Goal: Transaction & Acquisition: Purchase product/service

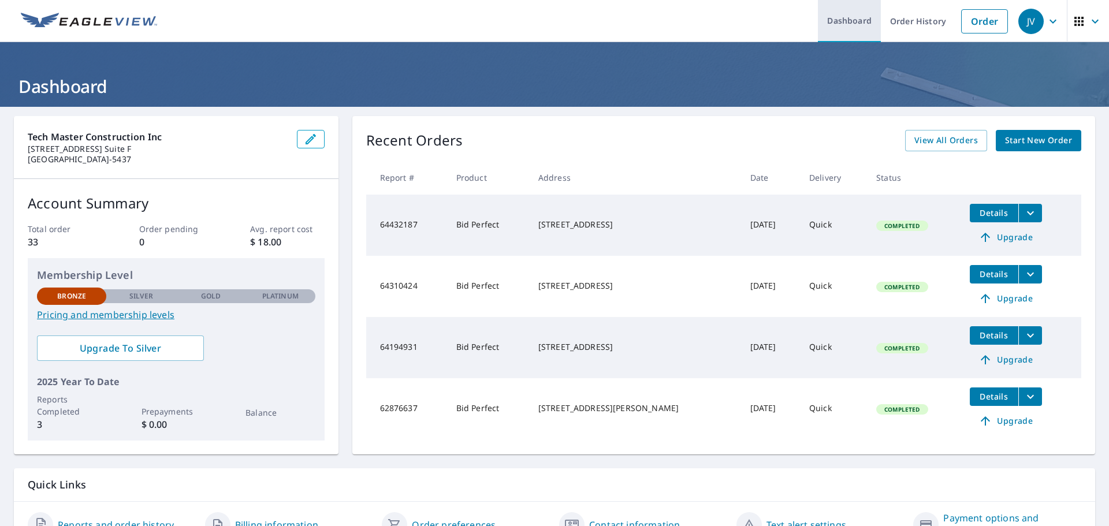
click at [833, 21] on link "Dashboard" at bounding box center [849, 21] width 63 height 42
click at [839, 25] on link "Dashboard" at bounding box center [849, 21] width 63 height 42
click at [955, 16] on li "Order" at bounding box center [984, 21] width 58 height 42
click at [961, 21] on link "Order" at bounding box center [984, 21] width 47 height 24
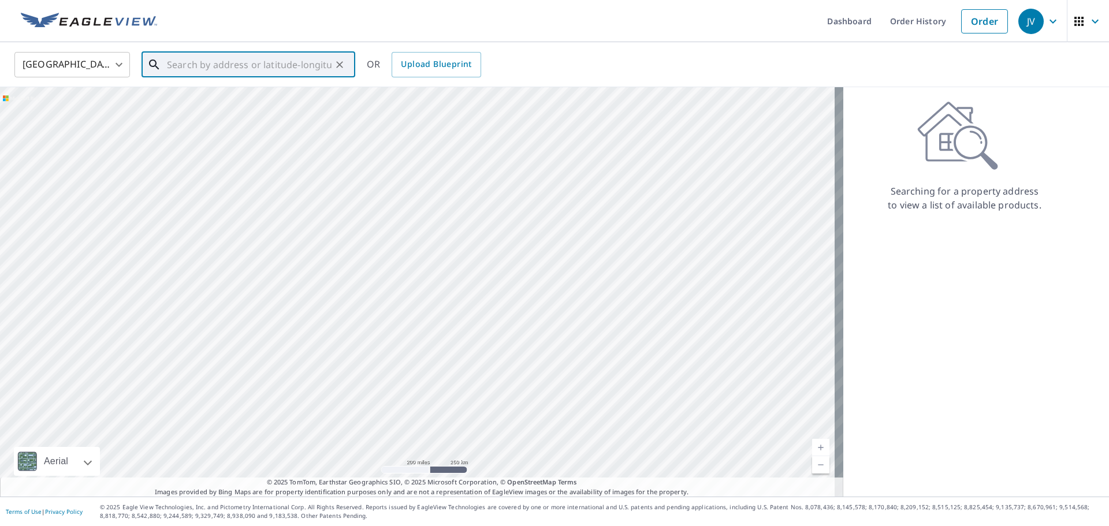
click at [263, 63] on input "text" at bounding box center [249, 65] width 165 height 32
paste input "[STREET_ADDRESS]"
drag, startPoint x: 210, startPoint y: 65, endPoint x: 217, endPoint y: 64, distance: 7.6
click at [210, 65] on input "[STREET_ADDRESS]" at bounding box center [249, 65] width 165 height 32
click at [262, 103] on span "[STREET_ADDRESS]" at bounding box center [255, 98] width 181 height 14
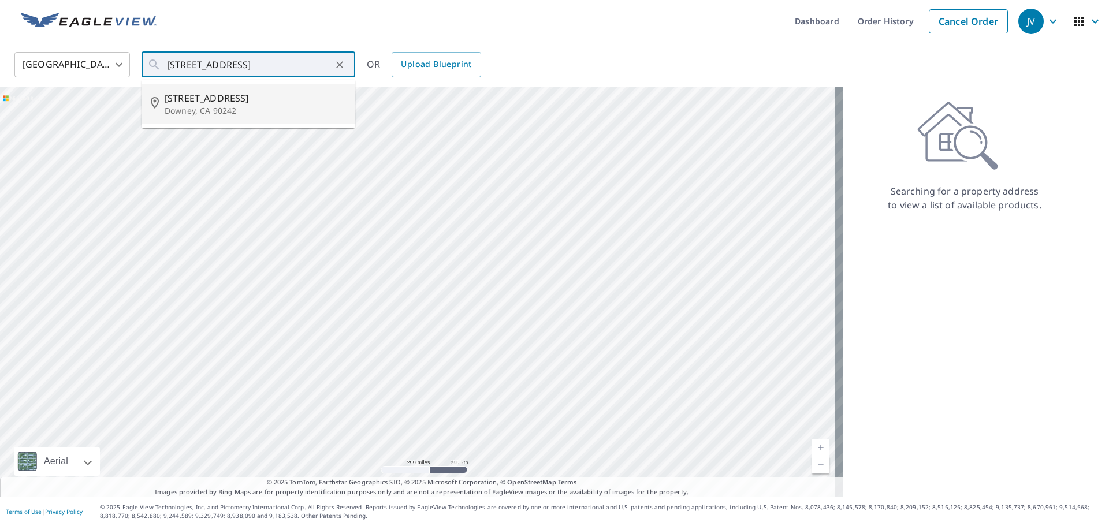
type input "[STREET_ADDRESS]"
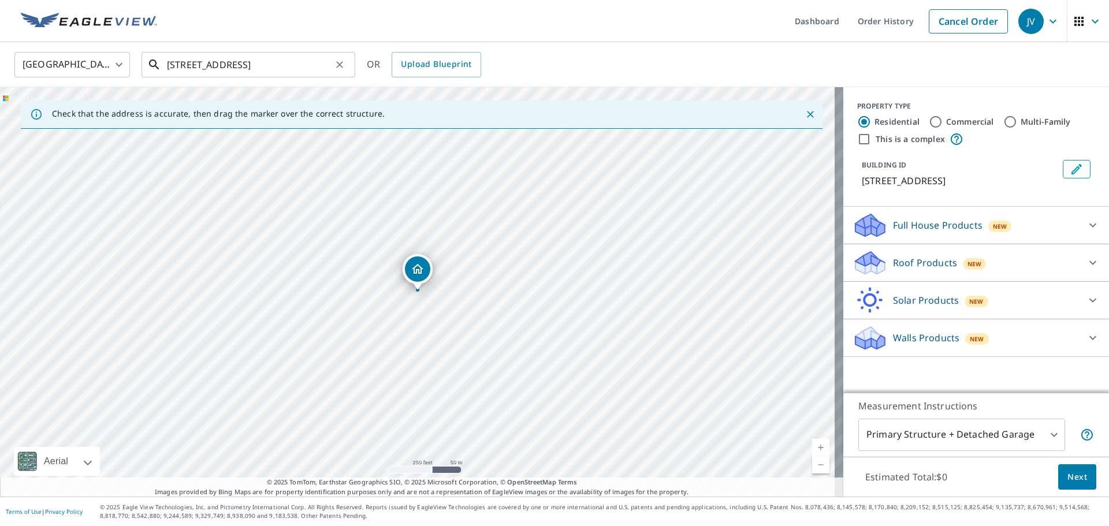
click at [309, 63] on input "[STREET_ADDRESS]" at bounding box center [249, 65] width 165 height 32
click at [1013, 252] on div "Roof Products New" at bounding box center [965, 262] width 226 height 27
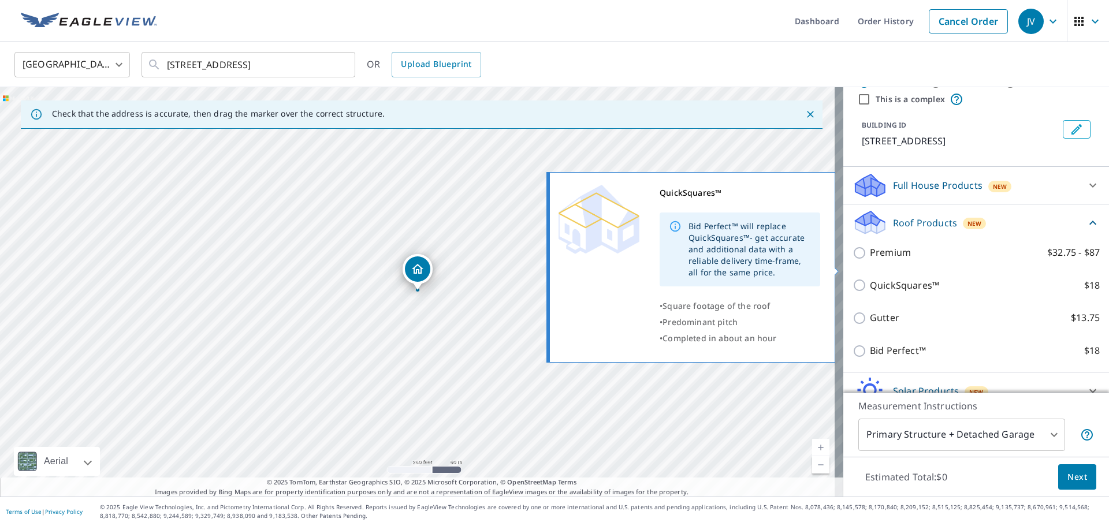
scroll to position [58, 0]
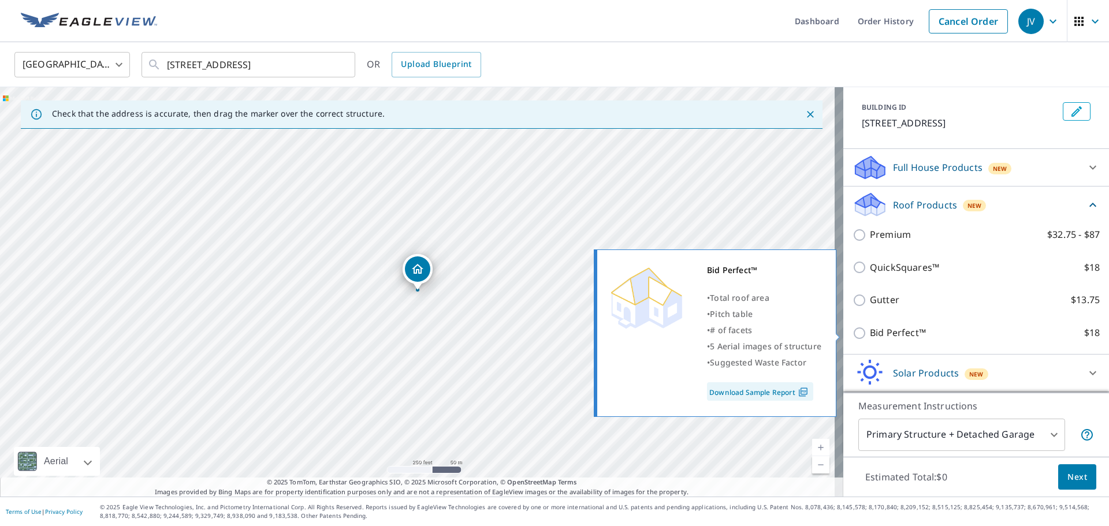
click at [855, 330] on input "Bid Perfect™ $18" at bounding box center [860, 333] width 17 height 14
checkbox input "true"
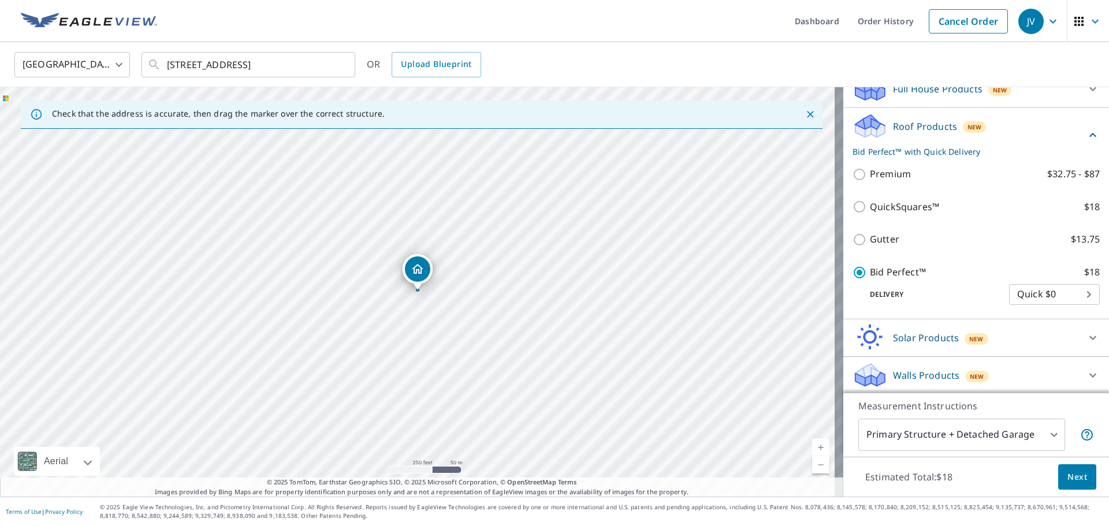
scroll to position [138, 0]
click at [1067, 476] on span "Next" at bounding box center [1077, 477] width 20 height 14
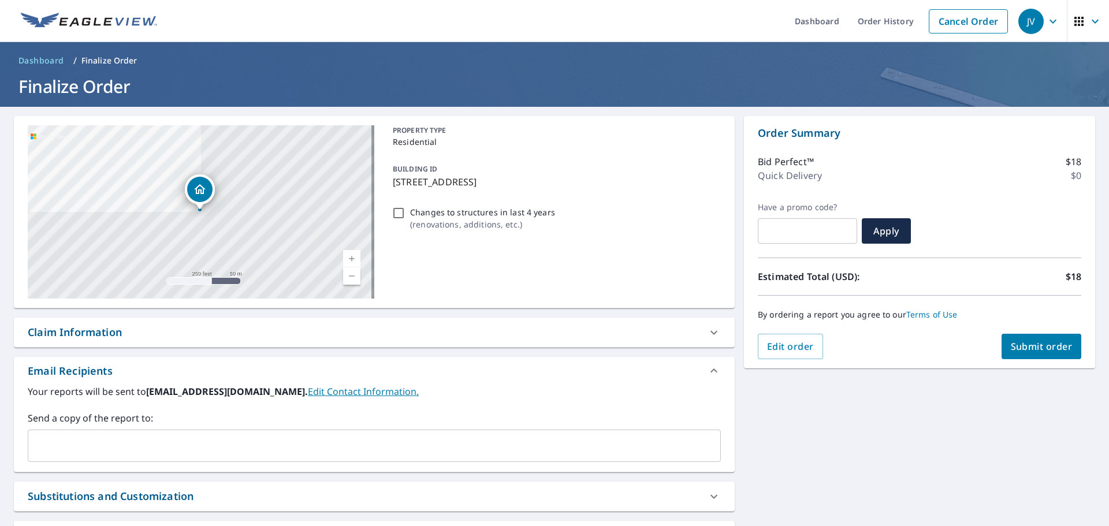
click at [1045, 343] on span "Submit order" at bounding box center [1042, 346] width 62 height 13
checkbox input "true"
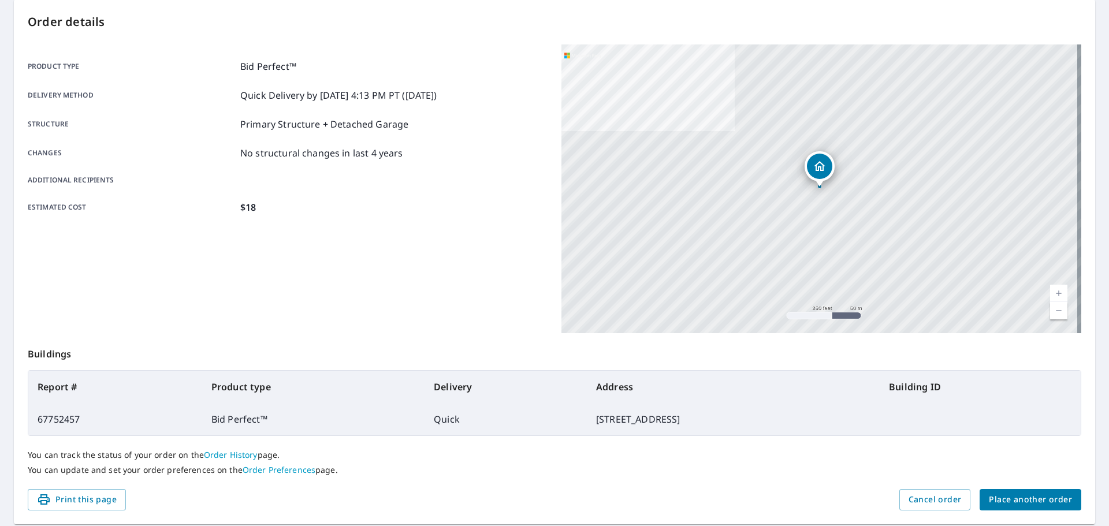
scroll to position [96, 0]
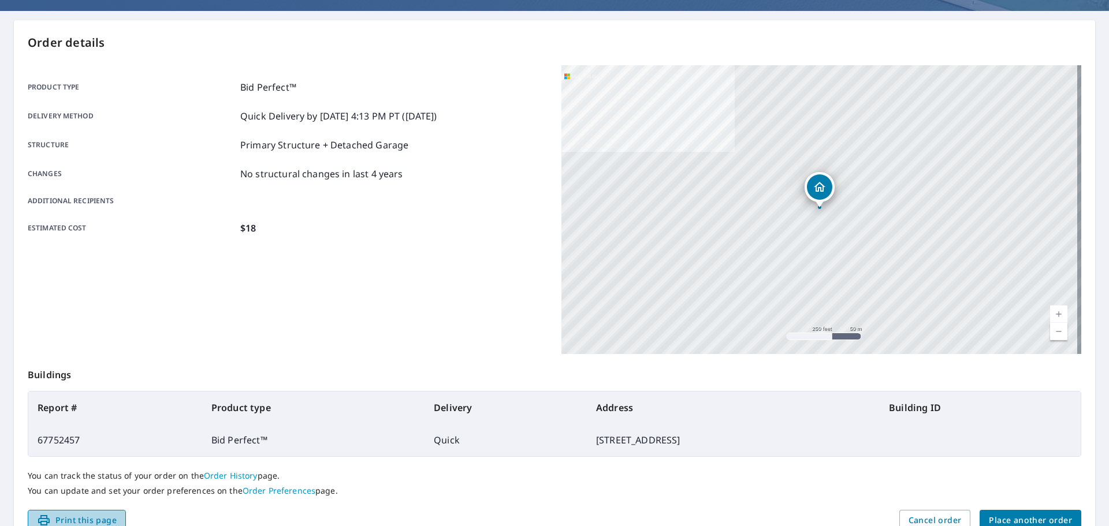
click at [107, 511] on button "Print this page" at bounding box center [77, 520] width 98 height 21
